Goal: Find specific page/section: Find specific page/section

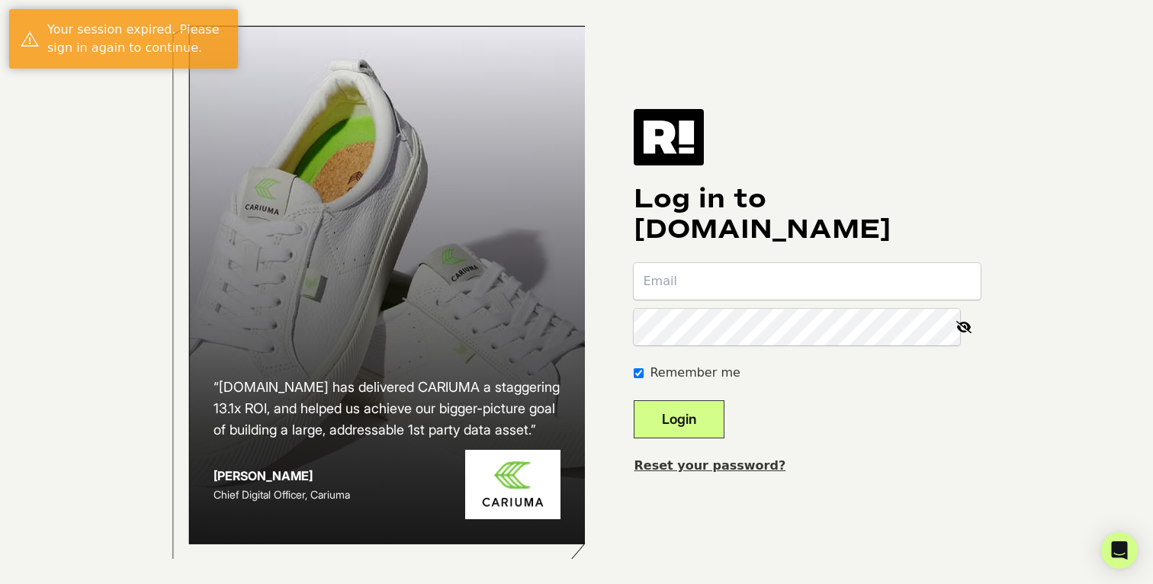
type input "[EMAIL_ADDRESS][DOMAIN_NAME]"
click at [725, 420] on button "Login" at bounding box center [679, 419] width 91 height 38
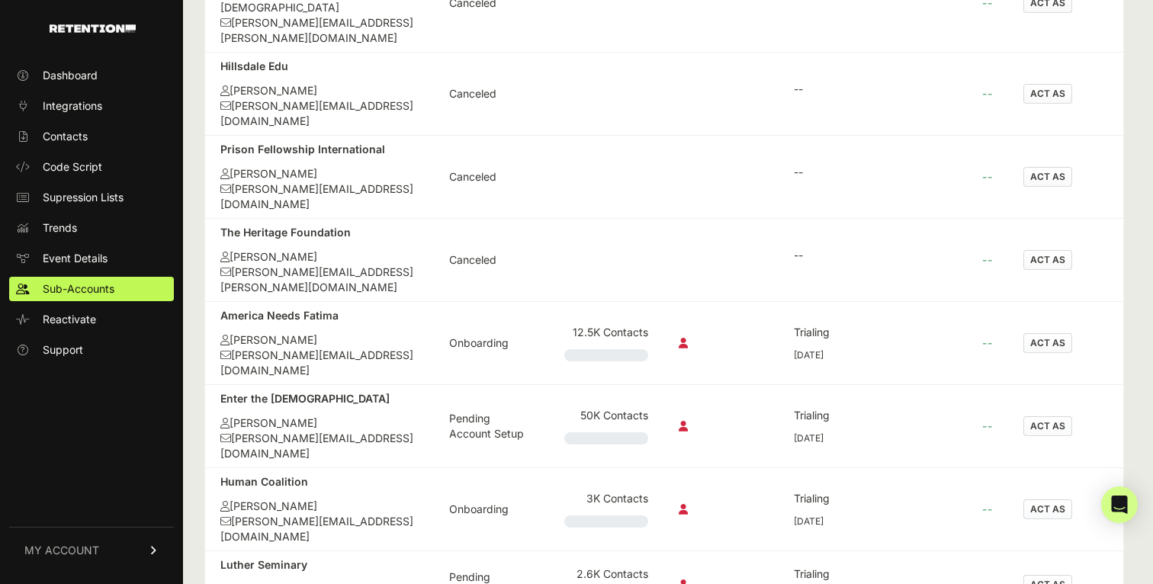
scroll to position [744, 0]
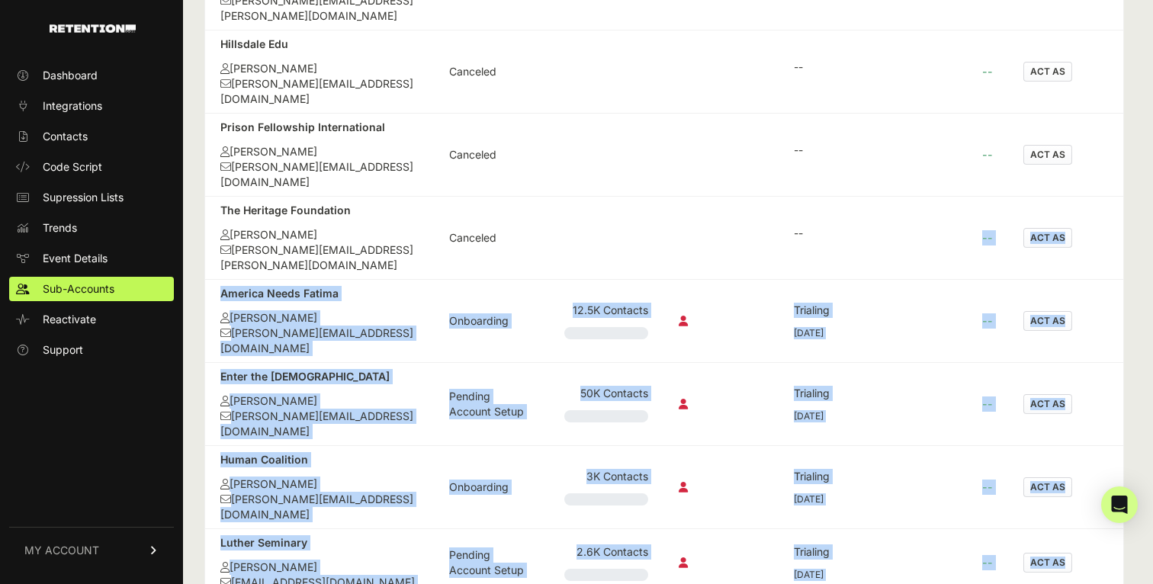
drag, startPoint x: 857, startPoint y: 148, endPoint x: 1005, endPoint y: 548, distance: 426.2
click at [1005, 548] on table "Company Status Grow Plan/Bill Date Your Revenue [GEOGRAPHIC_DATA] [PERSON_NAME]…" at bounding box center [664, 113] width 918 height 1159
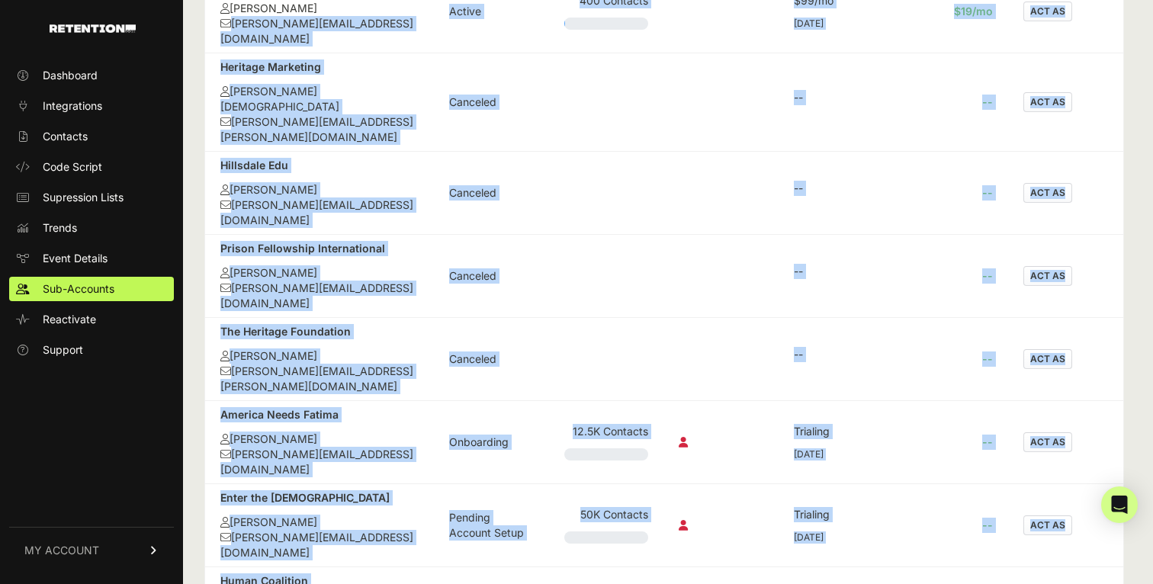
scroll to position [615, 0]
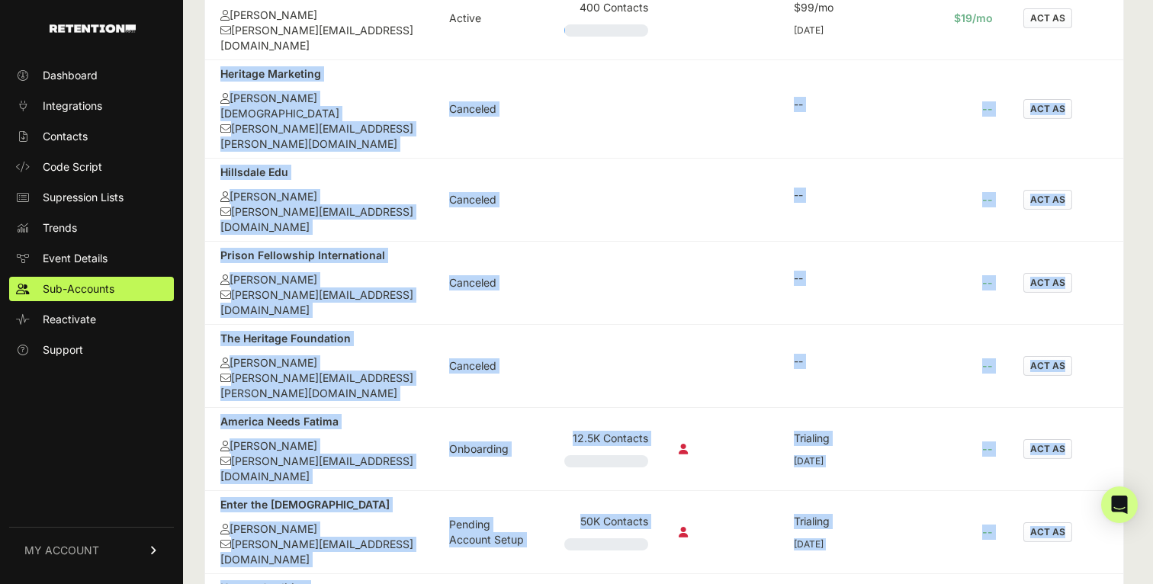
drag, startPoint x: 1005, startPoint y: 548, endPoint x: 214, endPoint y: 43, distance: 938.6
click at [214, 43] on table "Company Status Grow Plan/Bill Date Your Revenue [GEOGRAPHIC_DATA] [PERSON_NAME]…" at bounding box center [664, 241] width 918 height 1159
click at [214, 60] on td "Heritage Marketing [PERSON_NAME] [PERSON_NAME][EMAIL_ADDRESS][PERSON_NAME][DOMA…" at bounding box center [319, 109] width 229 height 98
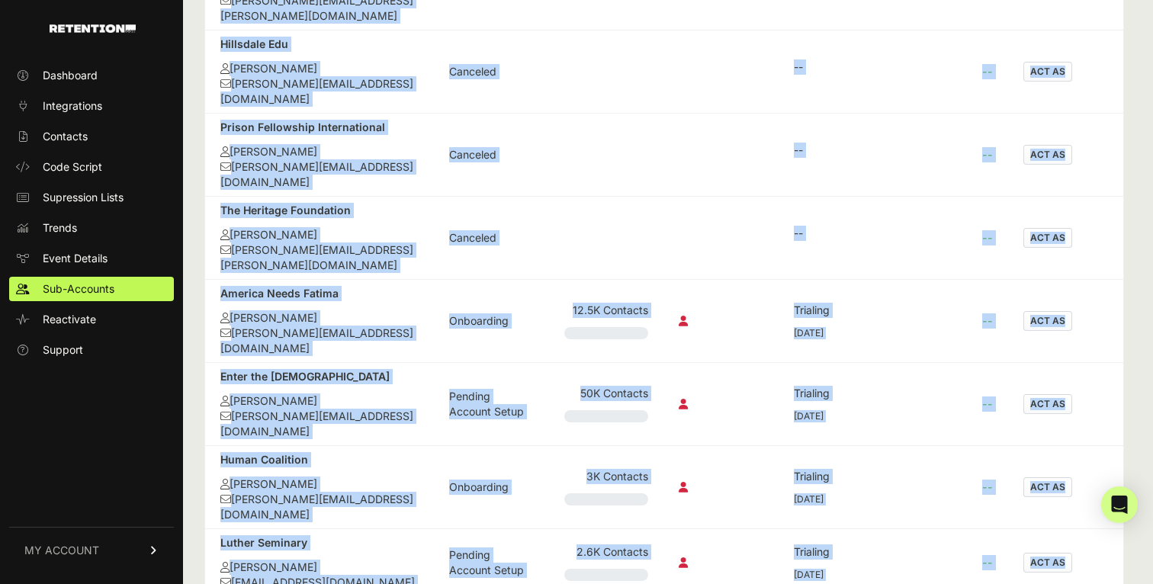
drag, startPoint x: 214, startPoint y: 43, endPoint x: 1038, endPoint y: 547, distance: 966.0
click at [1038, 547] on table "Company Status Grow Plan/Bill Date Your Revenue [GEOGRAPHIC_DATA] [PERSON_NAME]…" at bounding box center [664, 113] width 918 height 1159
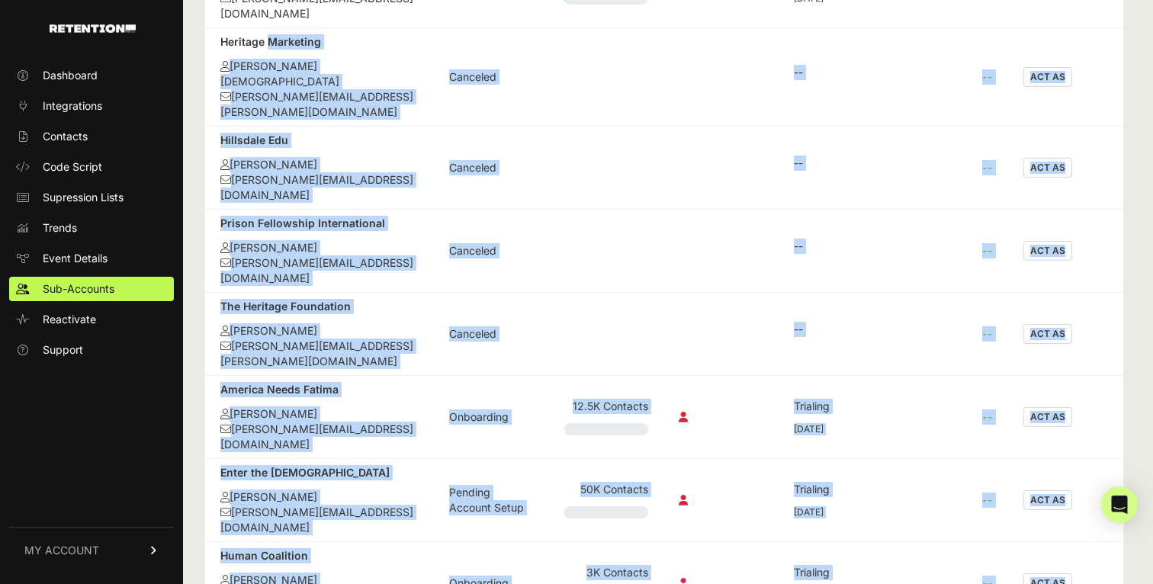
scroll to position [639, 0]
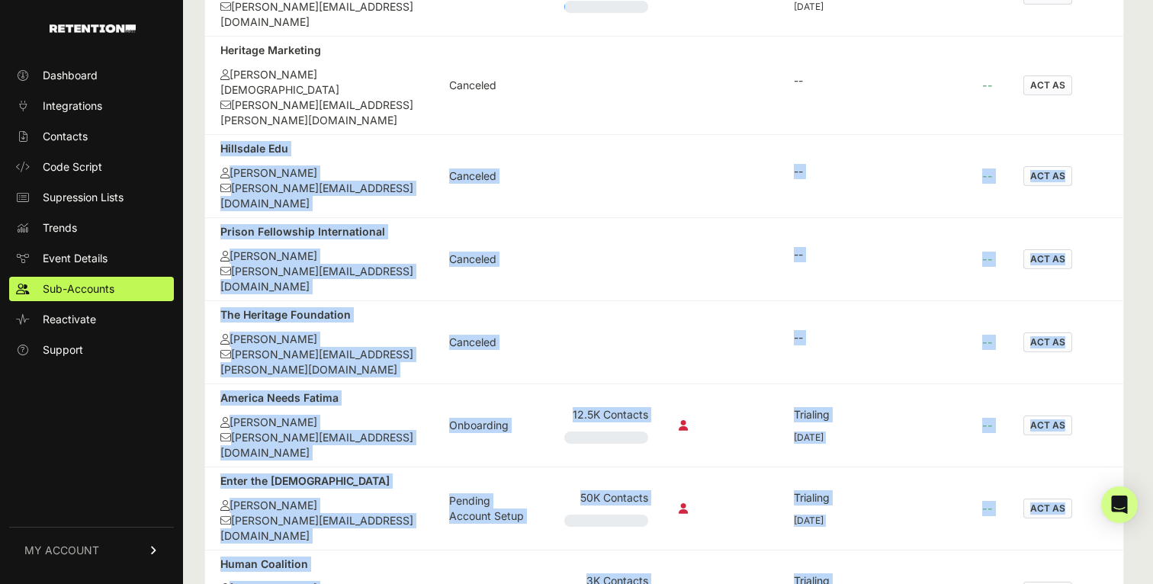
drag, startPoint x: 1038, startPoint y: 547, endPoint x: 208, endPoint y: 73, distance: 955.5
click at [209, 76] on table "Company Status Grow Plan/Bill Date Your Revenue [GEOGRAPHIC_DATA] [PERSON_NAME]…" at bounding box center [664, 217] width 918 height 1159
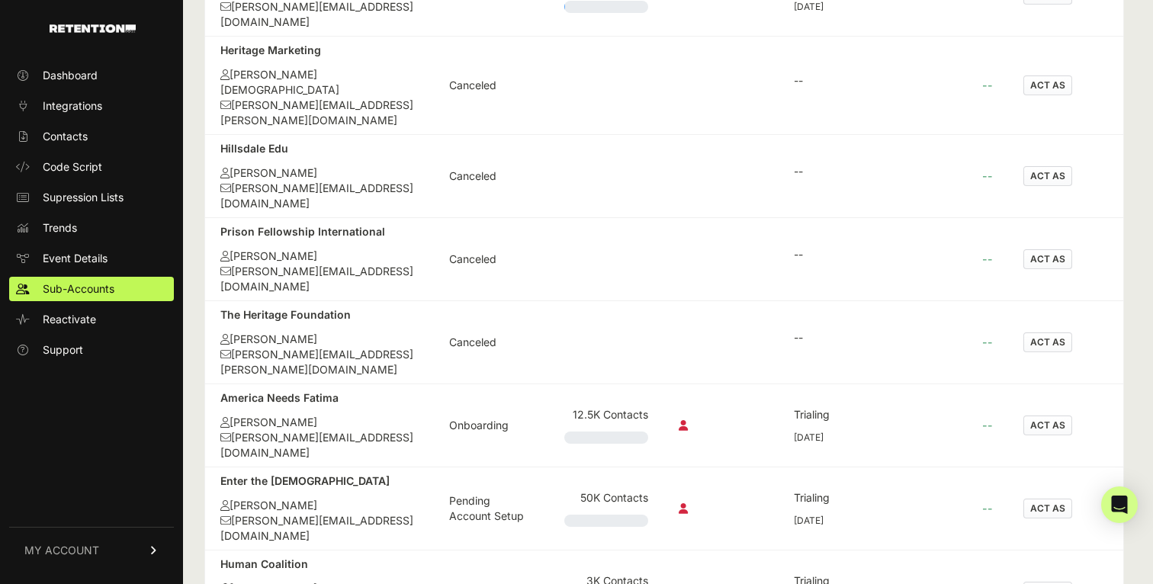
click at [208, 135] on td "Hillsdale Edu Jeff Giddens jeff+3@nextafter.com" at bounding box center [319, 176] width 229 height 83
